Goal: Information Seeking & Learning: Check status

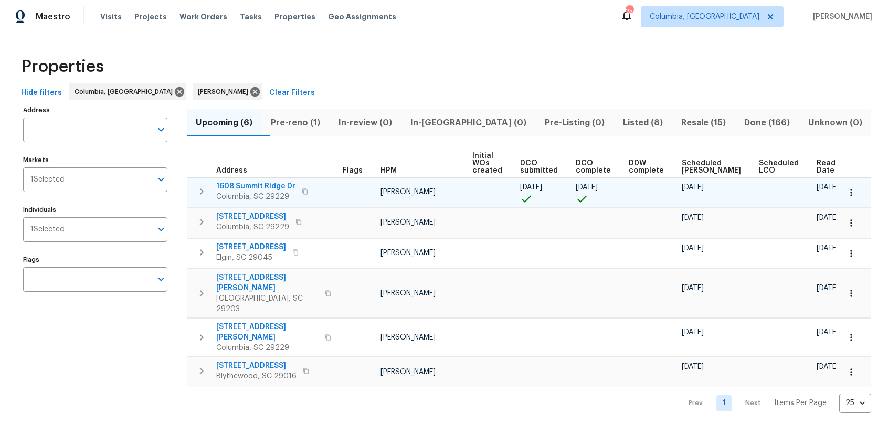
click at [258, 185] on span "1608 Summit Ridge Dr" at bounding box center [255, 186] width 79 height 10
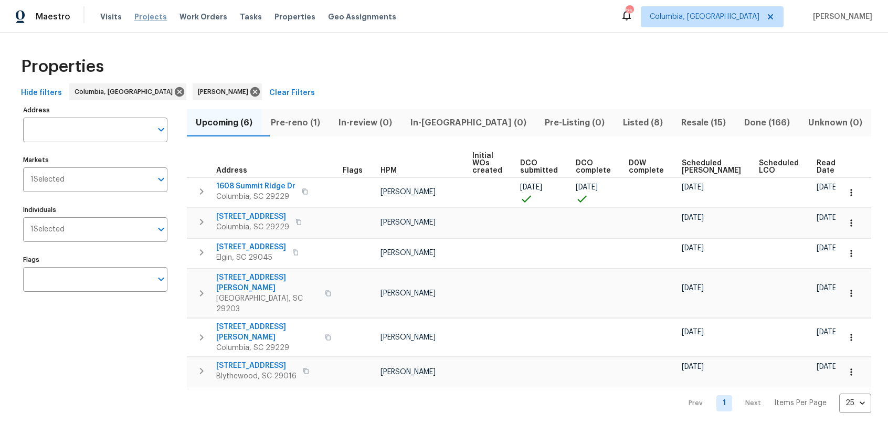
click at [142, 14] on span "Projects" at bounding box center [150, 17] width 33 height 10
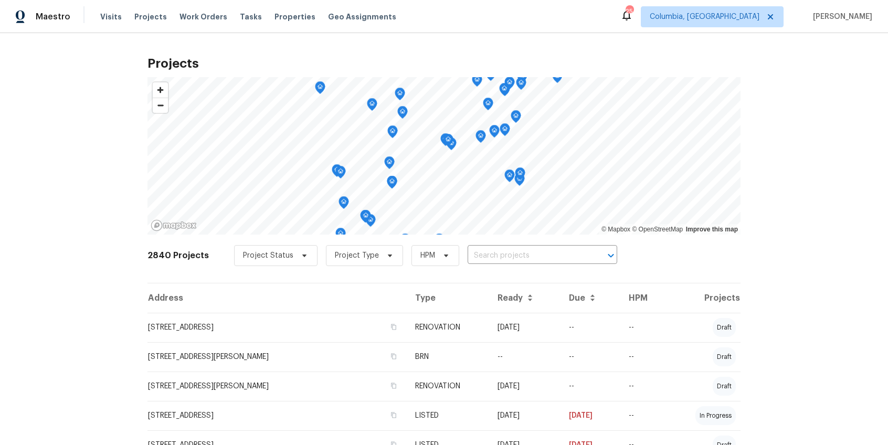
click at [467, 255] on input "text" at bounding box center [527, 256] width 120 height 16
type input "505"
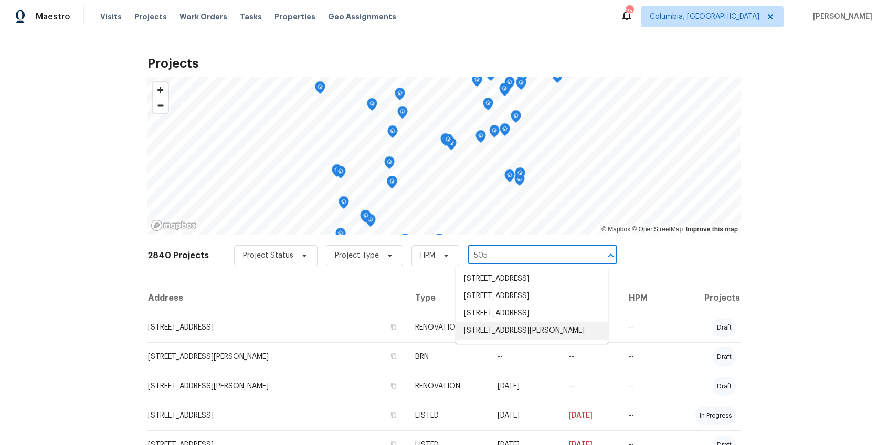
click at [517, 339] on li "505 Lawndale Dr, Gaston, SC 29053" at bounding box center [531, 330] width 153 height 17
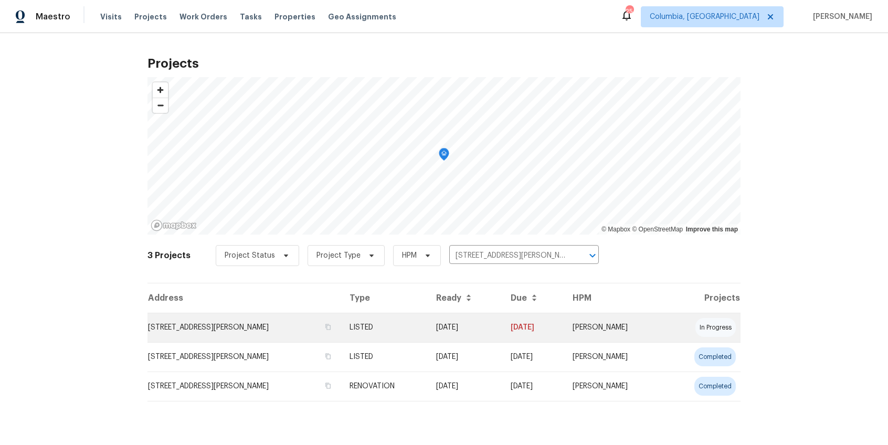
click at [230, 323] on td "505 Lawndale Dr, Gaston, SC 29053" at bounding box center [244, 327] width 194 height 29
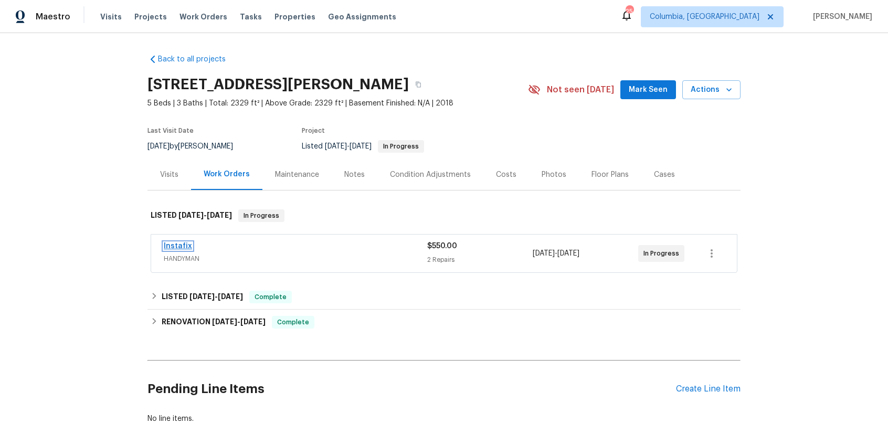
click at [182, 243] on link "Instafix" at bounding box center [178, 245] width 28 height 7
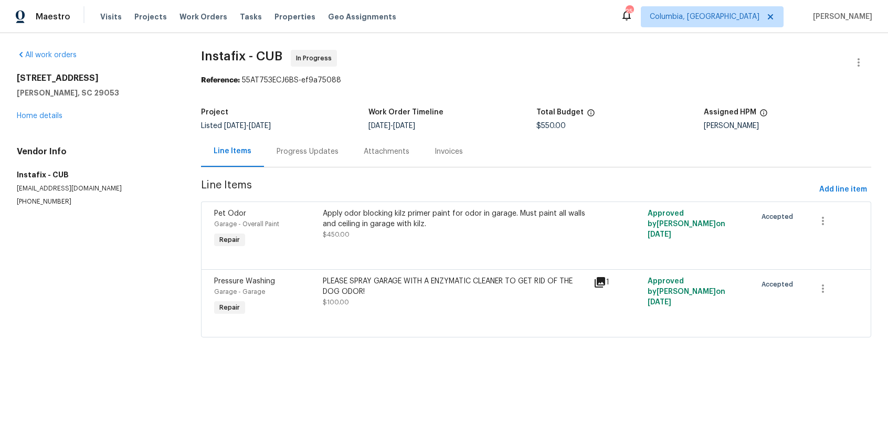
click at [301, 152] on div "Progress Updates" at bounding box center [308, 151] width 62 height 10
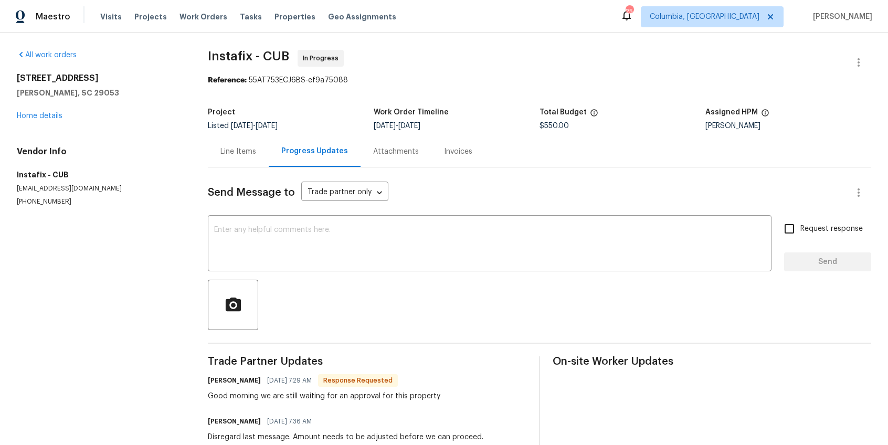
click at [235, 146] on div "Line Items" at bounding box center [238, 151] width 61 height 31
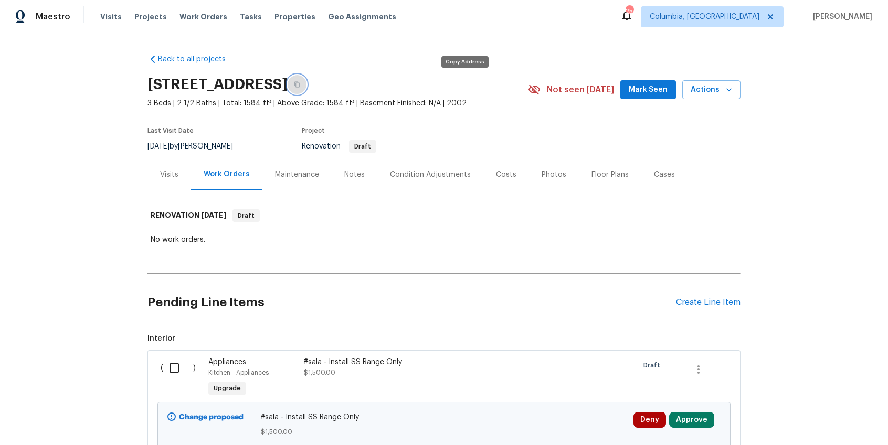
click at [300, 85] on icon "button" at bounding box center [296, 85] width 5 height 6
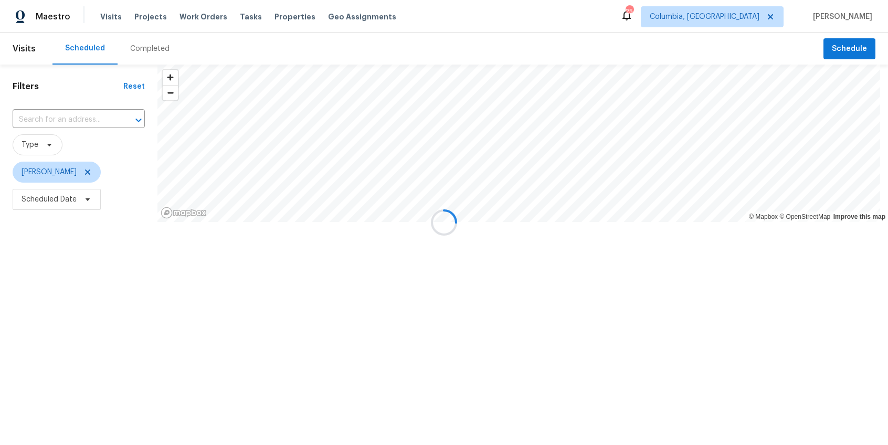
click at [159, 45] on div "Completed" at bounding box center [149, 49] width 39 height 10
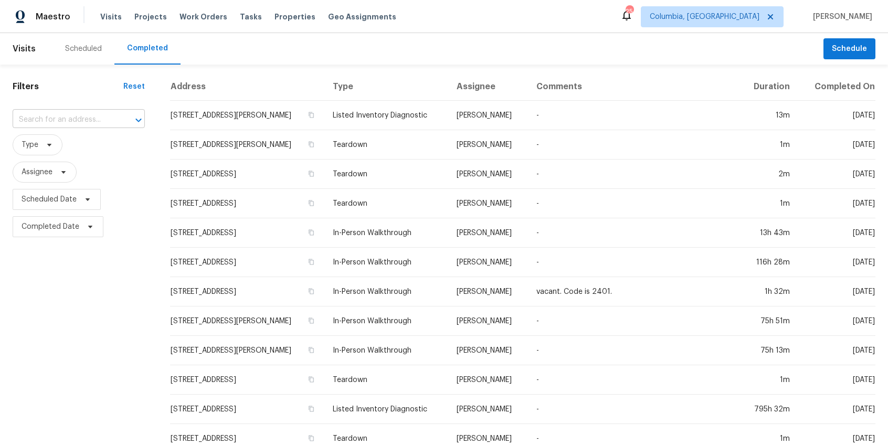
click at [70, 118] on input "text" at bounding box center [64, 120] width 103 height 16
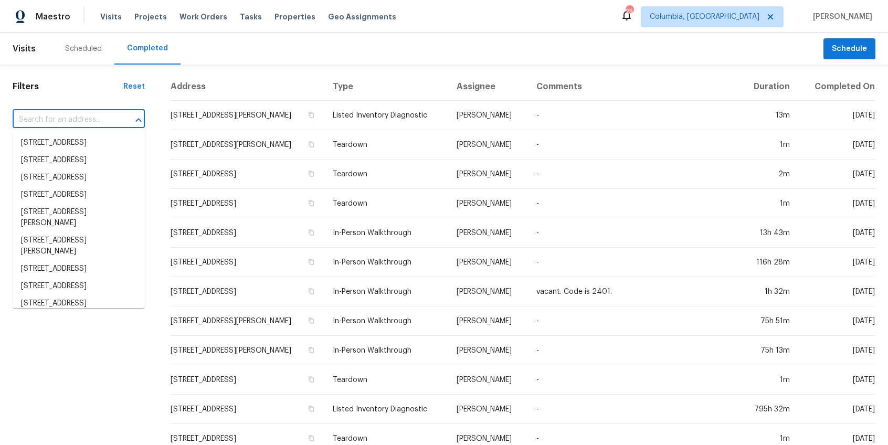
paste input "[STREET_ADDRESS]"
type input "[STREET_ADDRESS]"
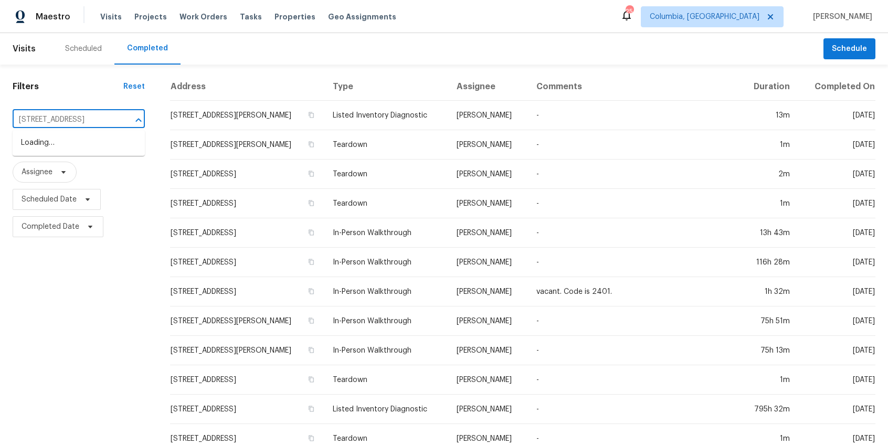
scroll to position [0, 55]
click at [71, 140] on li "[STREET_ADDRESS]" at bounding box center [79, 142] width 132 height 17
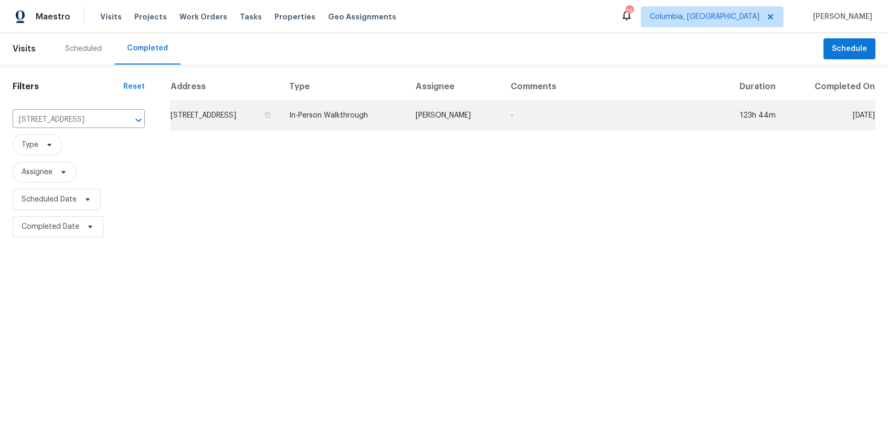
click at [240, 115] on td "[STREET_ADDRESS]" at bounding box center [225, 115] width 111 height 29
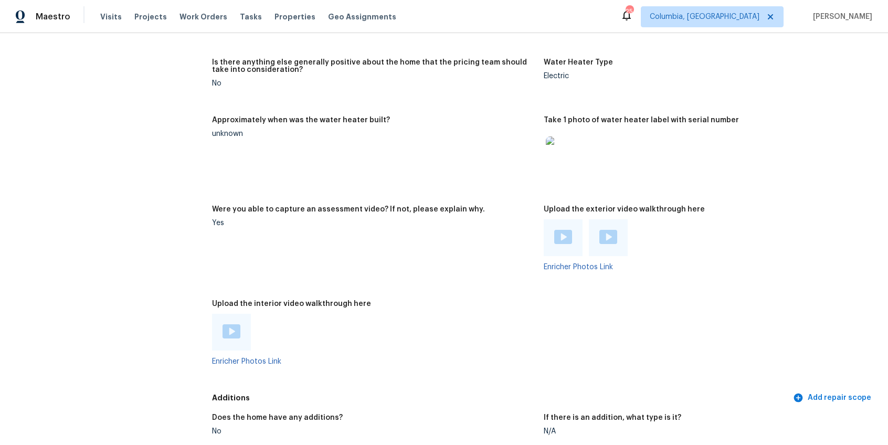
scroll to position [1966, 0]
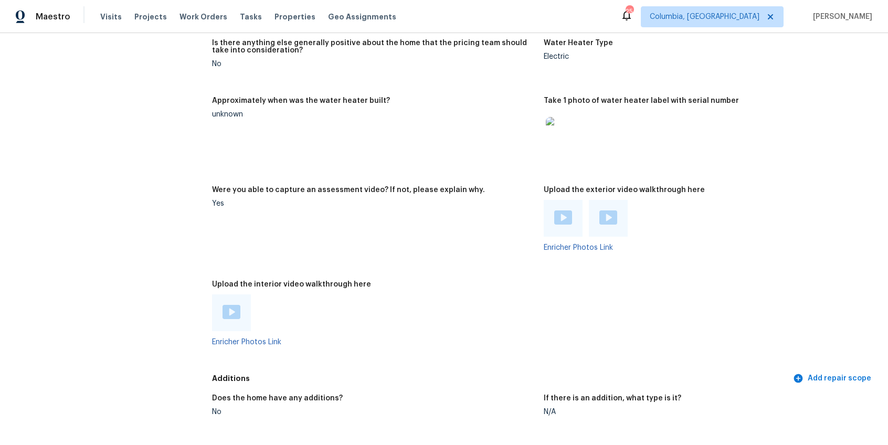
click at [236, 312] on img at bounding box center [231, 312] width 18 height 14
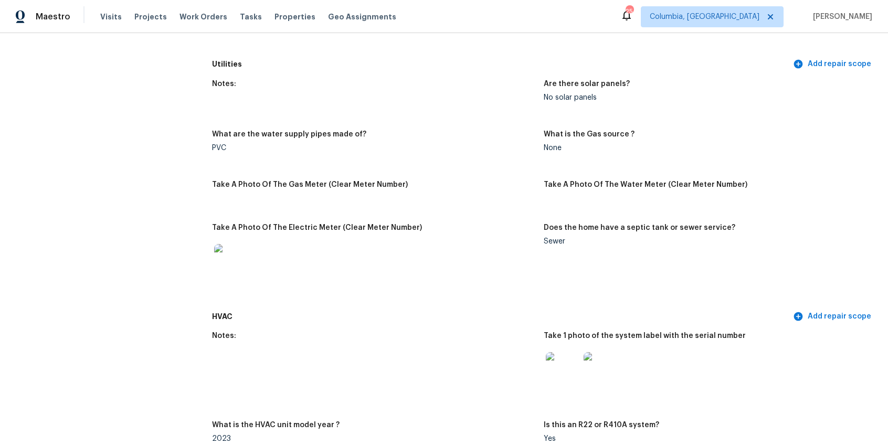
scroll to position [0, 0]
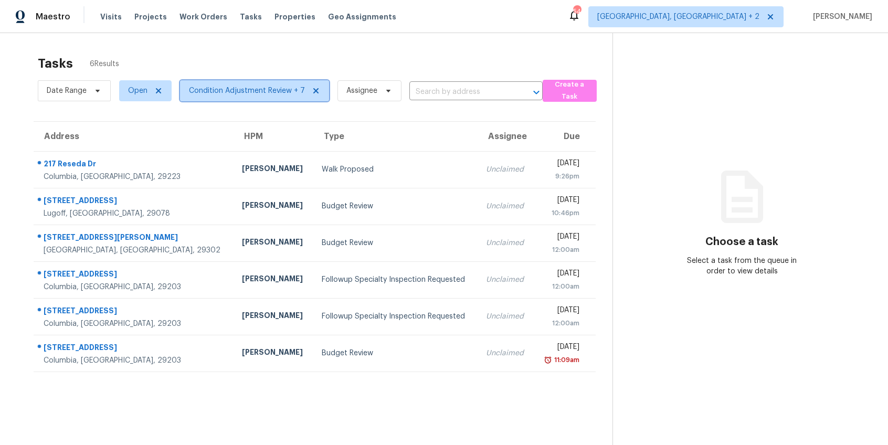
click at [247, 86] on span "Condition Adjustment Review + 7" at bounding box center [247, 91] width 116 height 10
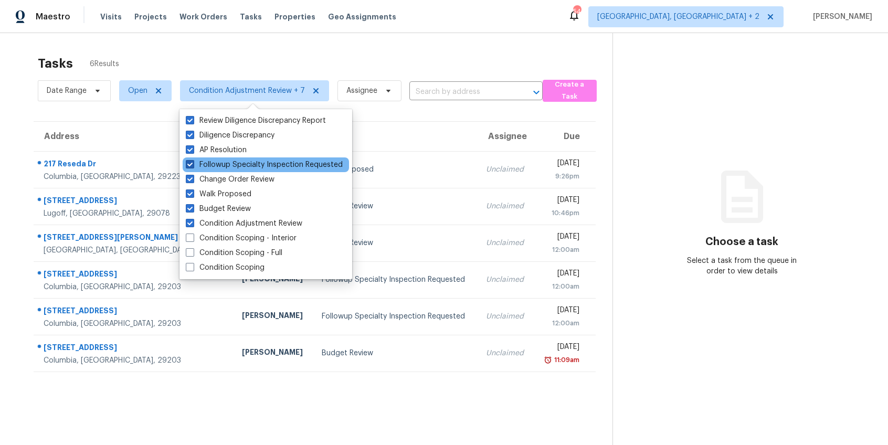
click at [193, 163] on span at bounding box center [190, 164] width 8 height 8
click at [193, 163] on input "Followup Specialty Inspection Requested" at bounding box center [189, 163] width 7 height 7
checkbox input "false"
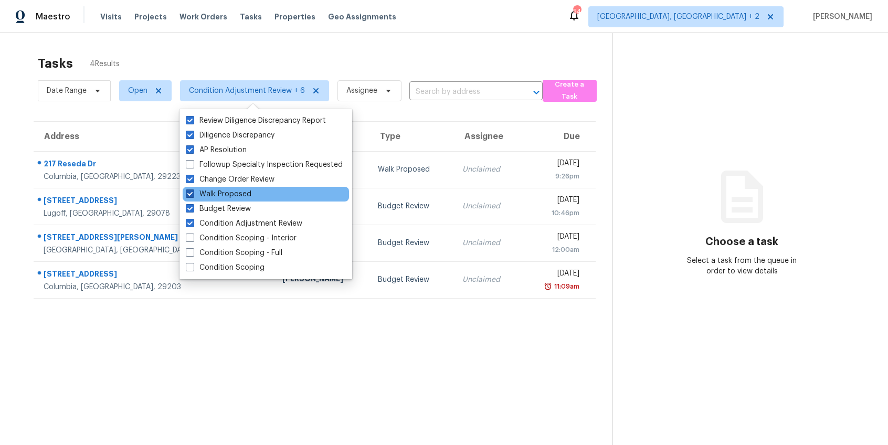
click at [186, 189] on span at bounding box center [190, 193] width 8 height 8
click at [186, 189] on input "Walk Proposed" at bounding box center [189, 192] width 7 height 7
checkbox input "false"
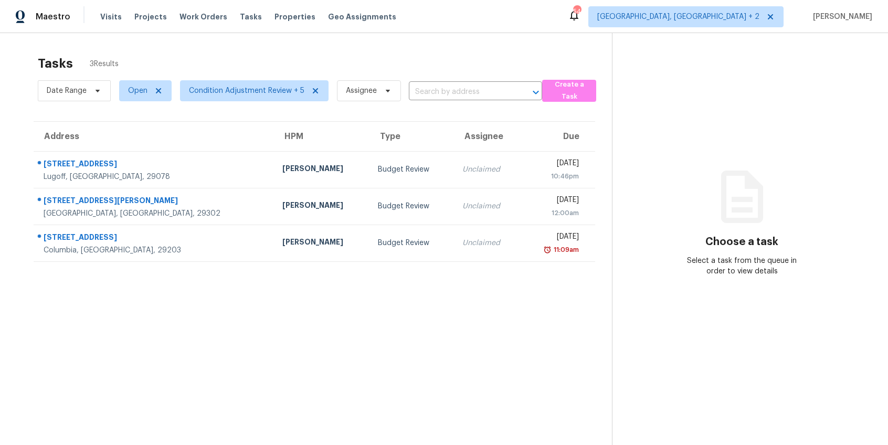
click at [72, 338] on section "Tasks 3 Results Date Range Open Condition Adjustment Review + 5 Assignee ​ Crea…" at bounding box center [314, 264] width 595 height 428
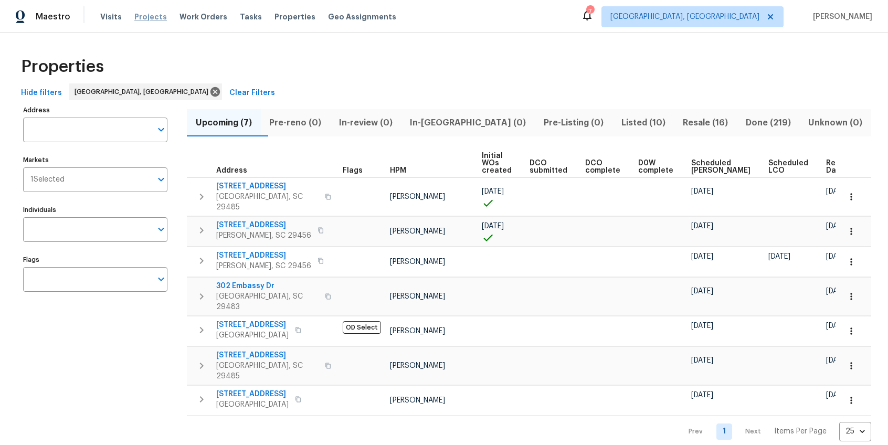
click at [156, 16] on span "Projects" at bounding box center [150, 17] width 33 height 10
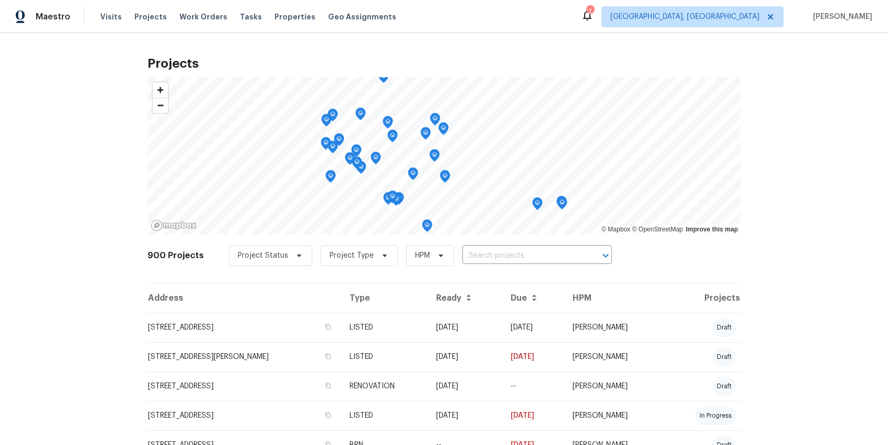
click at [486, 253] on input "text" at bounding box center [522, 256] width 120 height 16
type input "253"
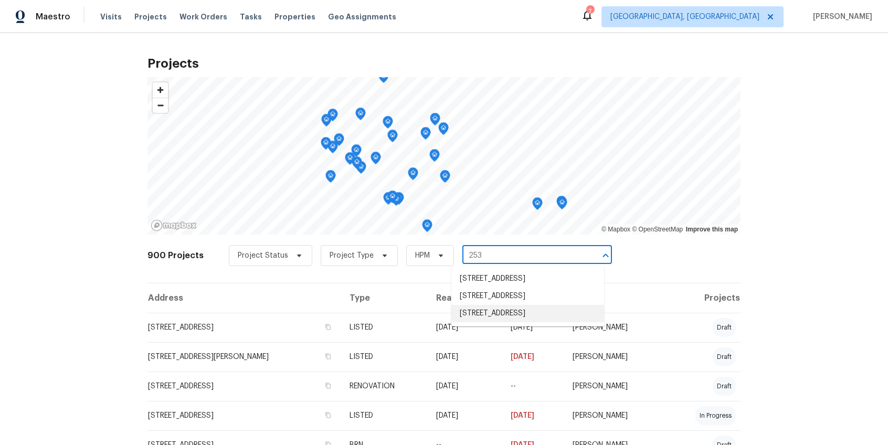
click at [513, 322] on li "253 Palmetto Walk Dr, Summerville, SC 29486" at bounding box center [527, 313] width 153 height 17
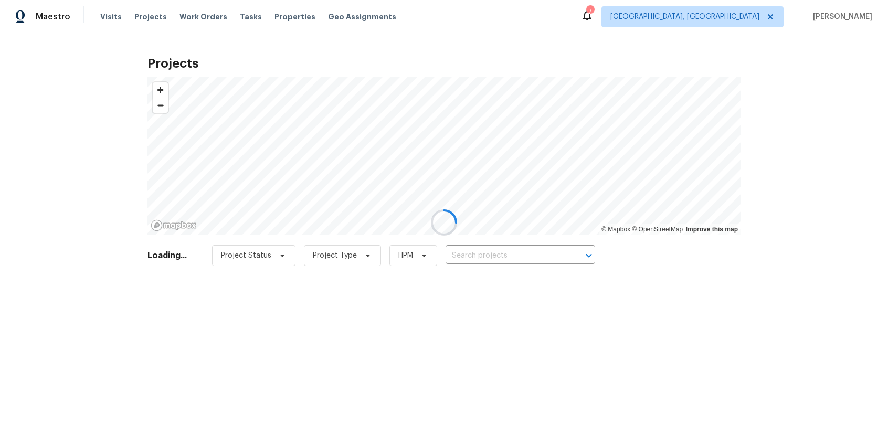
type input "253 Palmetto Walk Dr, Summerville, SC 29486"
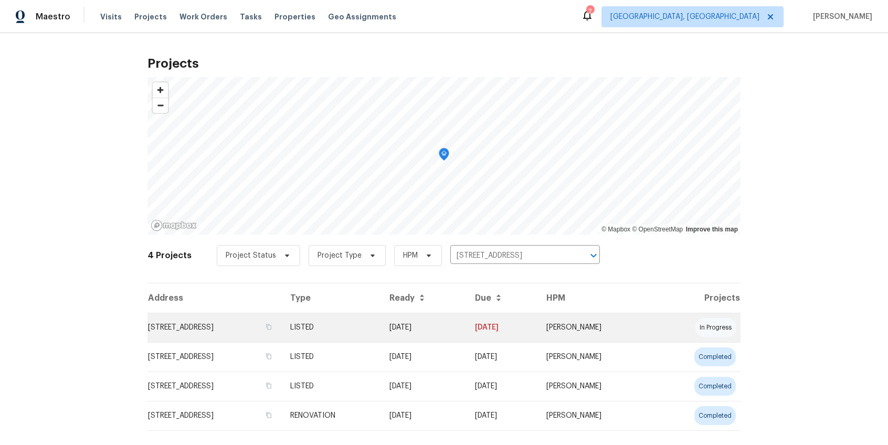
click at [217, 332] on td "253 Palmetto Walk Dr, Summerville, SC 29486" at bounding box center [214, 327] width 134 height 29
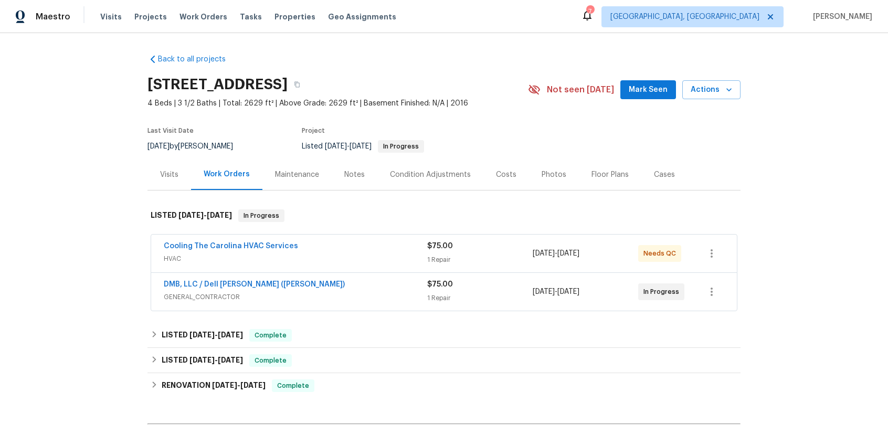
click at [315, 294] on span "GENERAL_CONTRACTOR" at bounding box center [295, 297] width 263 height 10
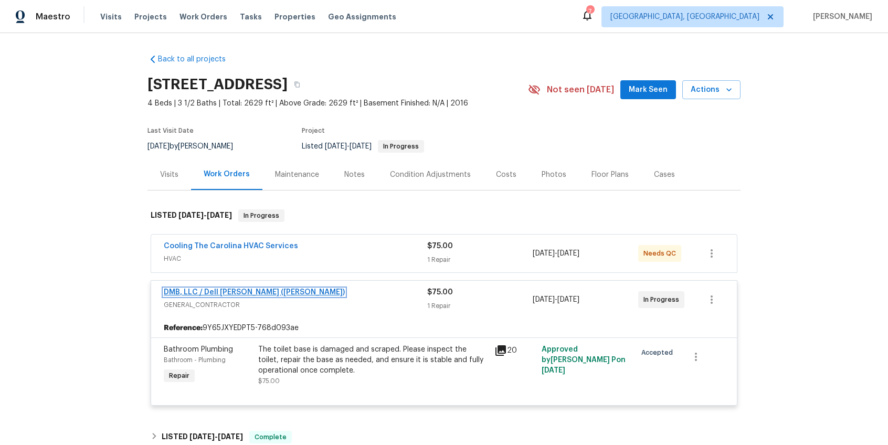
click at [226, 293] on link "DMB, LLC / Dell Bryson (Heise)" at bounding box center [254, 292] width 181 height 7
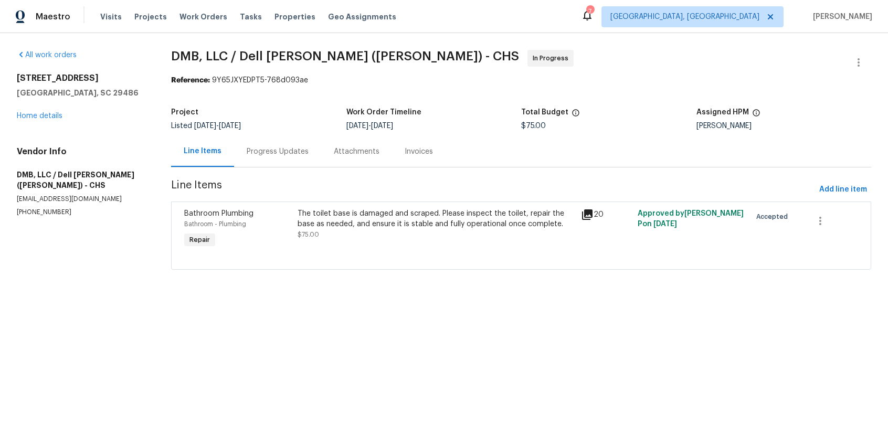
click at [265, 154] on div "Progress Updates" at bounding box center [278, 151] width 62 height 10
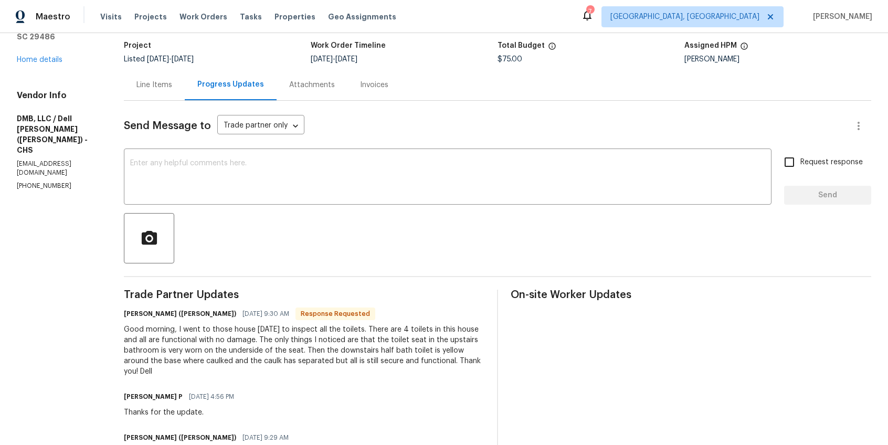
scroll to position [47, 0]
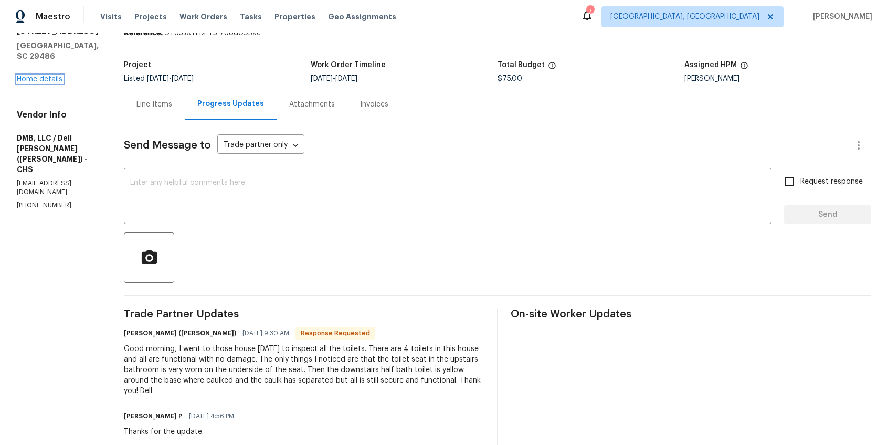
click at [42, 83] on link "Home details" at bounding box center [40, 79] width 46 height 7
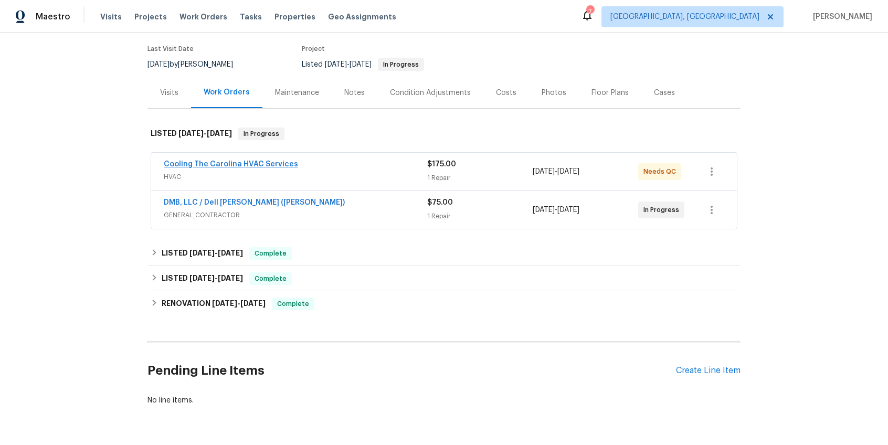
scroll to position [79, 0]
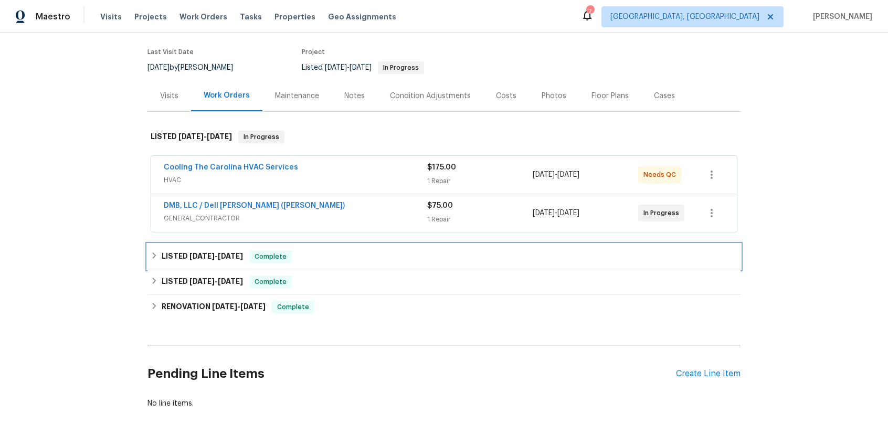
click at [216, 254] on span "7/10/25 - 7/25/25" at bounding box center [216, 255] width 54 height 7
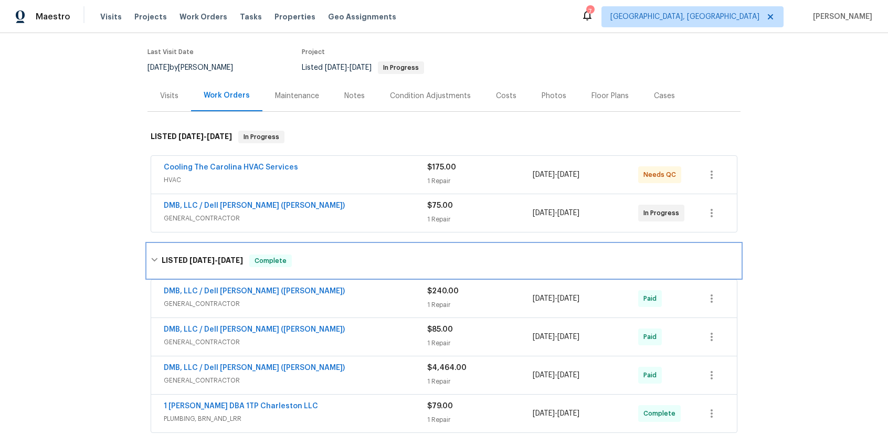
scroll to position [183, 0]
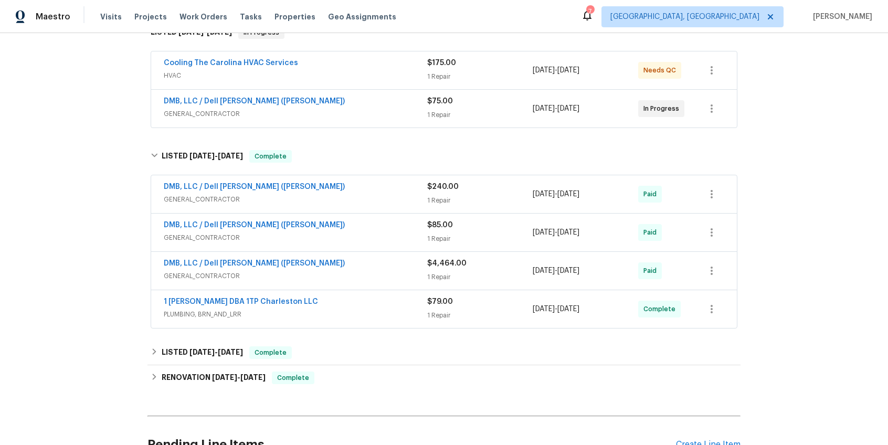
click at [299, 266] on div "DMB, LLC / Dell Bryson (Heise)" at bounding box center [295, 264] width 263 height 13
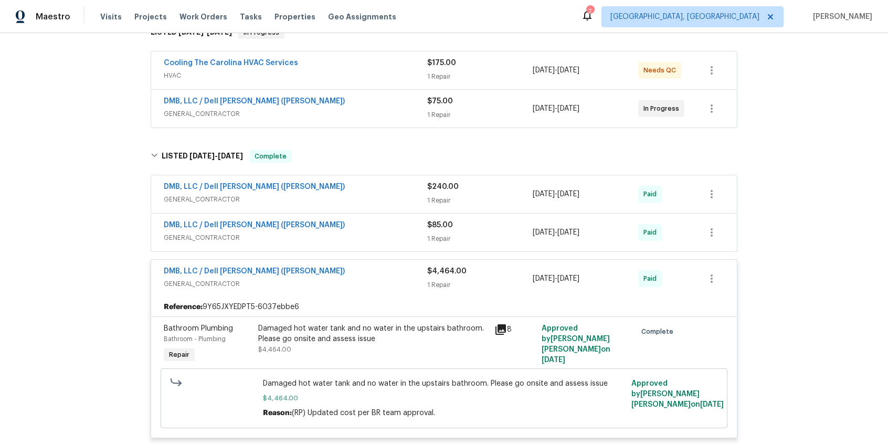
scroll to position [296, 0]
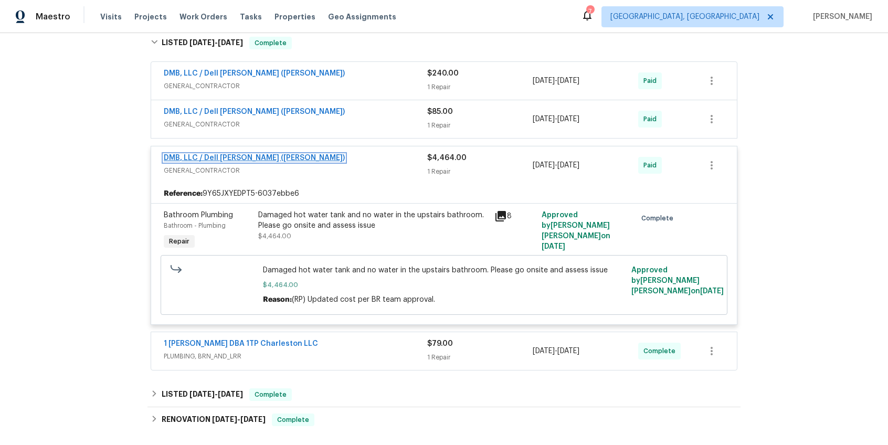
click at [249, 158] on link "DMB, LLC / Dell Bryson (Heise)" at bounding box center [254, 157] width 181 height 7
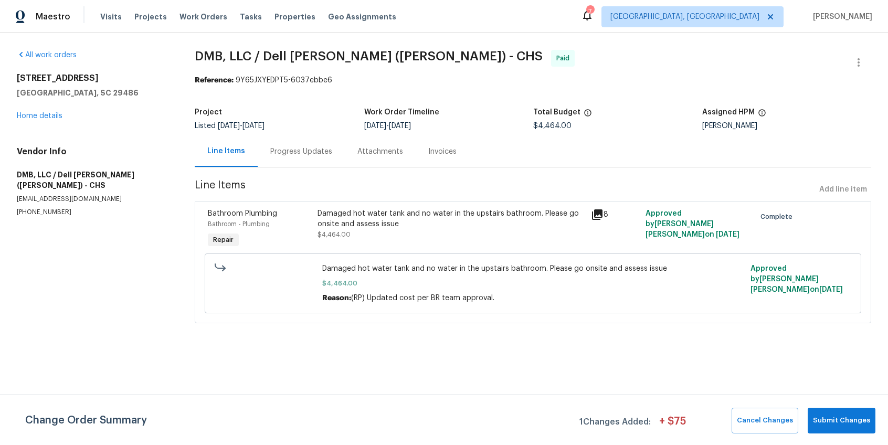
click at [302, 150] on div "Progress Updates" at bounding box center [301, 151] width 62 height 10
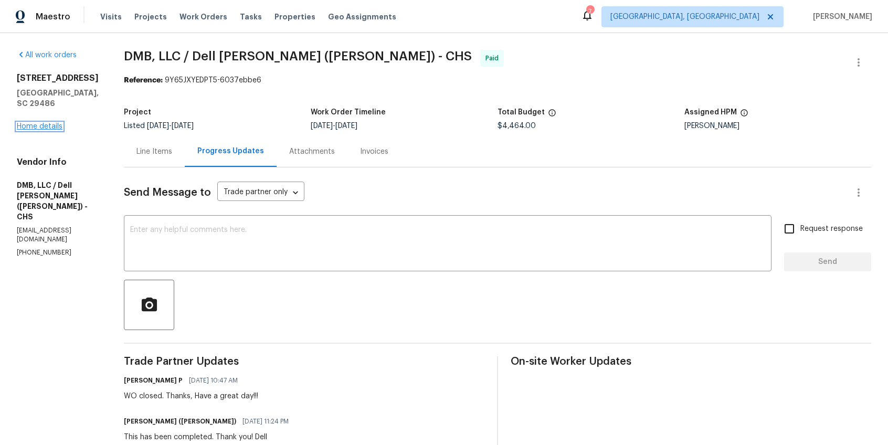
click at [50, 130] on link "Home details" at bounding box center [40, 126] width 46 height 7
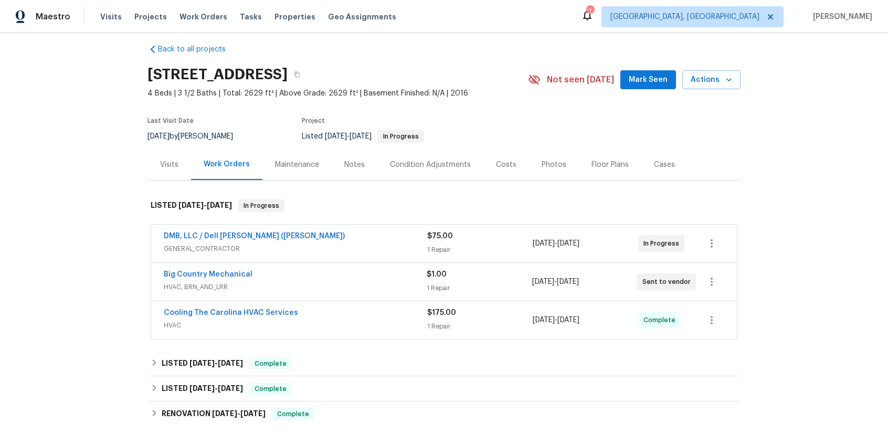
scroll to position [160, 0]
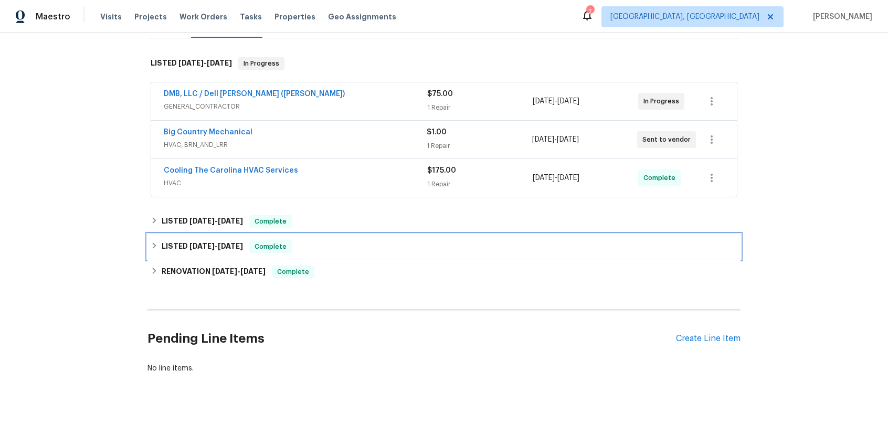
click at [226, 234] on div "LISTED 3/26/25 - 6/28/25 Complete" at bounding box center [443, 246] width 593 height 25
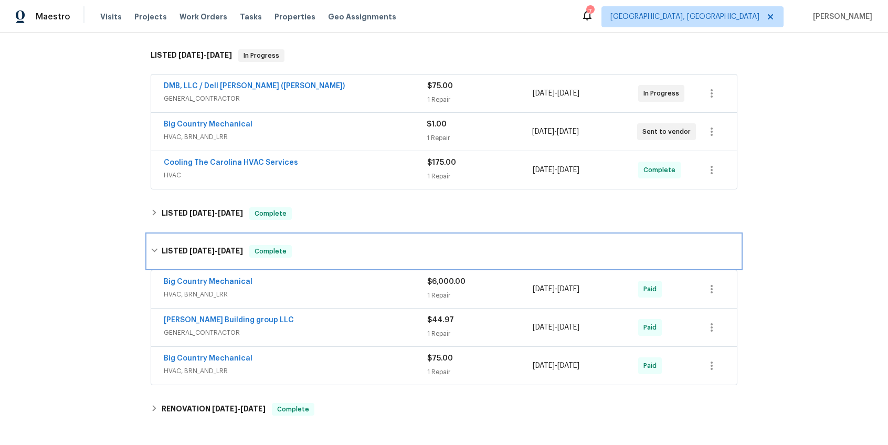
scroll to position [0, 0]
